Goal: Task Accomplishment & Management: Use online tool/utility

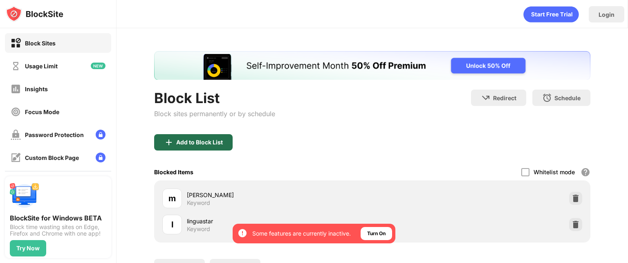
click at [217, 139] on div "Add to Block List" at bounding box center [199, 142] width 47 height 7
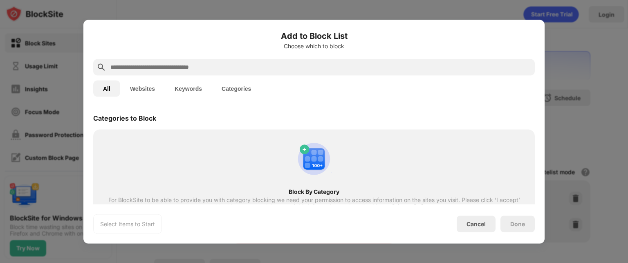
click at [234, 73] on div at bounding box center [314, 67] width 442 height 16
click at [214, 65] on input "text" at bounding box center [321, 67] width 422 height 10
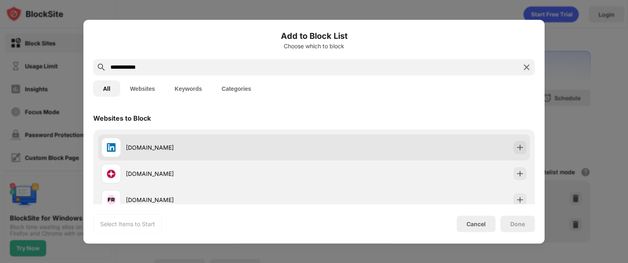
type input "**********"
click at [221, 139] on div "[DOMAIN_NAME]" at bounding box center [207, 147] width 213 height 20
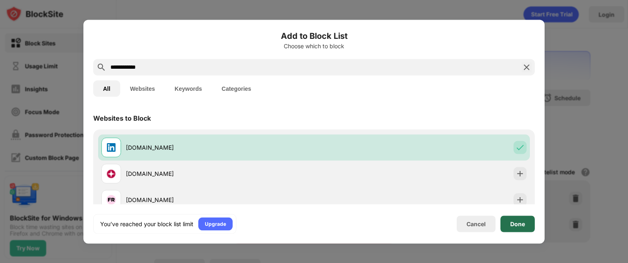
click at [520, 225] on div "Done" at bounding box center [517, 223] width 15 height 7
